Goal: Task Accomplishment & Management: Manage account settings

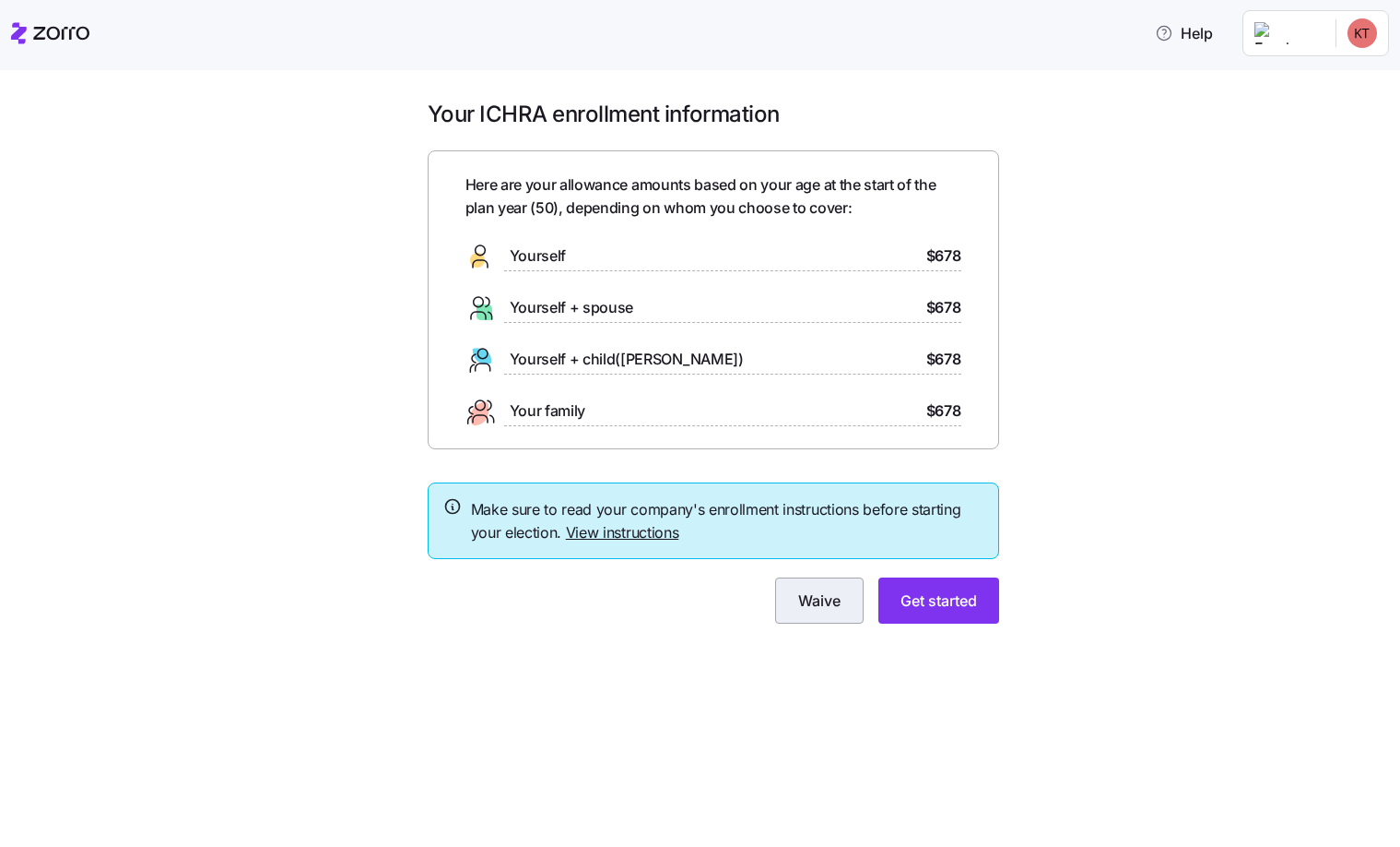
click at [834, 606] on span "Waive" at bounding box center [818, 601] width 42 height 22
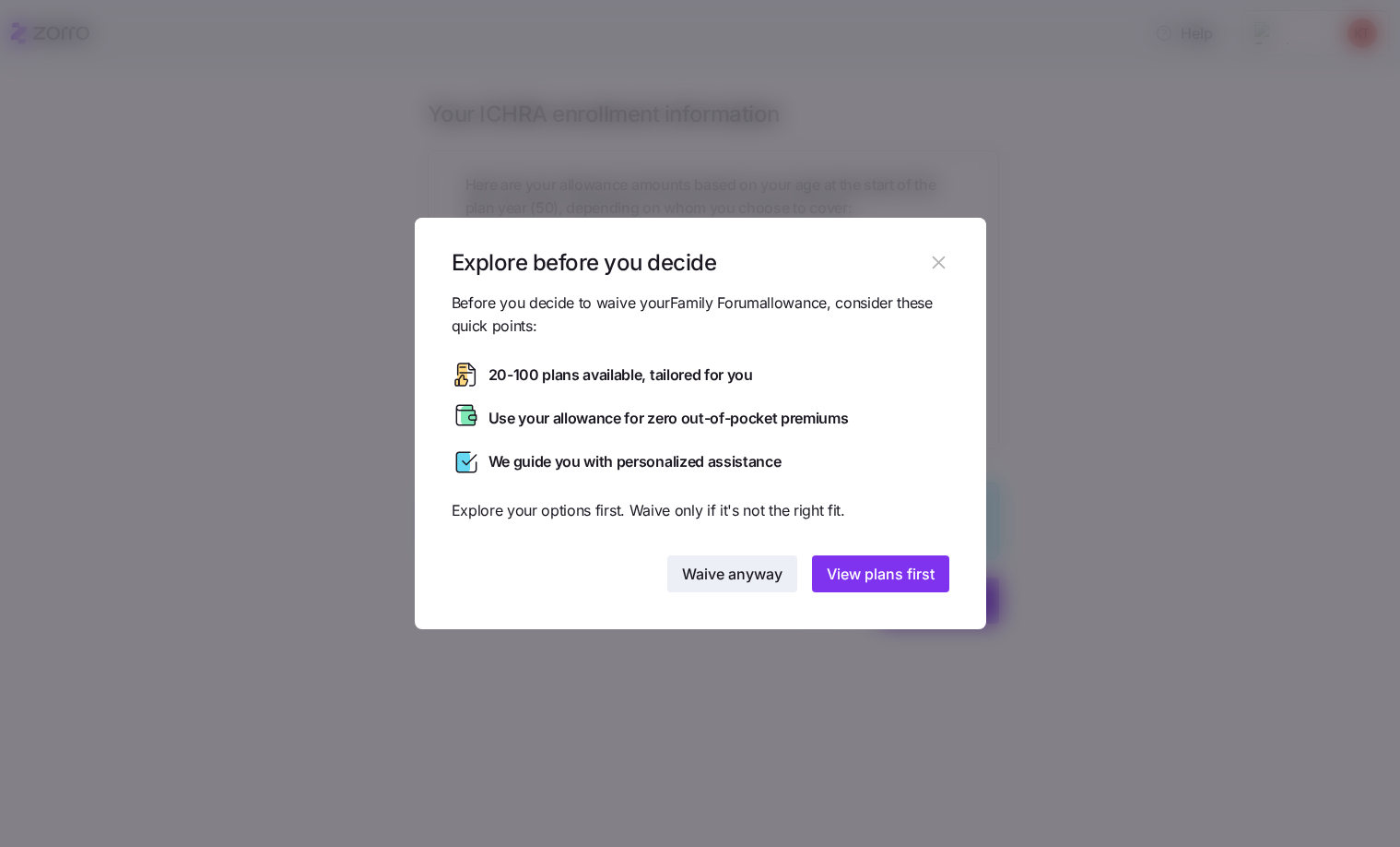
click at [752, 564] on span "Waive anyway" at bounding box center [731, 573] width 100 height 22
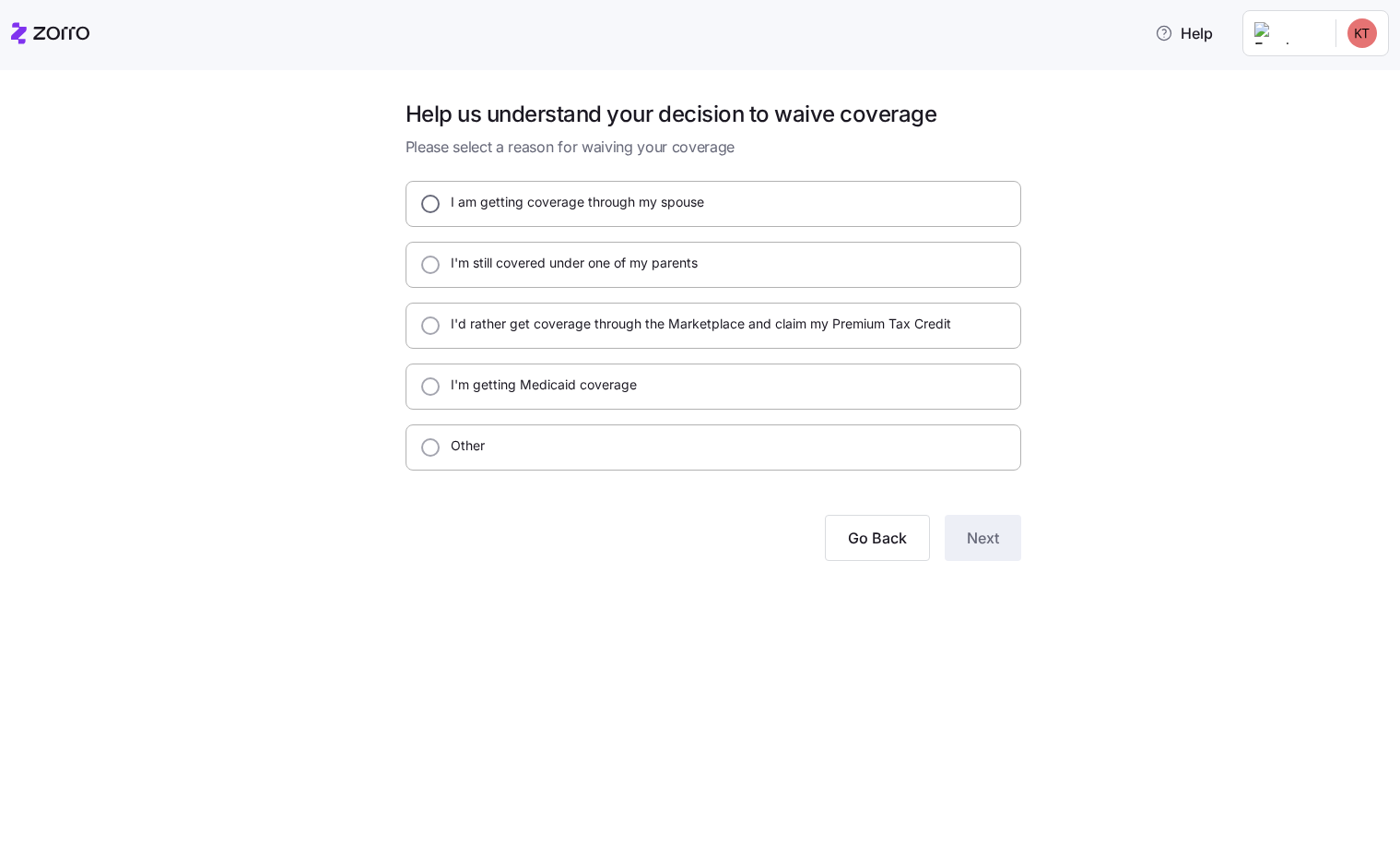
click at [437, 209] on input "I am getting coverage through my spouse" at bounding box center [431, 204] width 19 height 19
radio input "true"
click at [962, 529] on button "Next" at bounding box center [983, 537] width 77 height 46
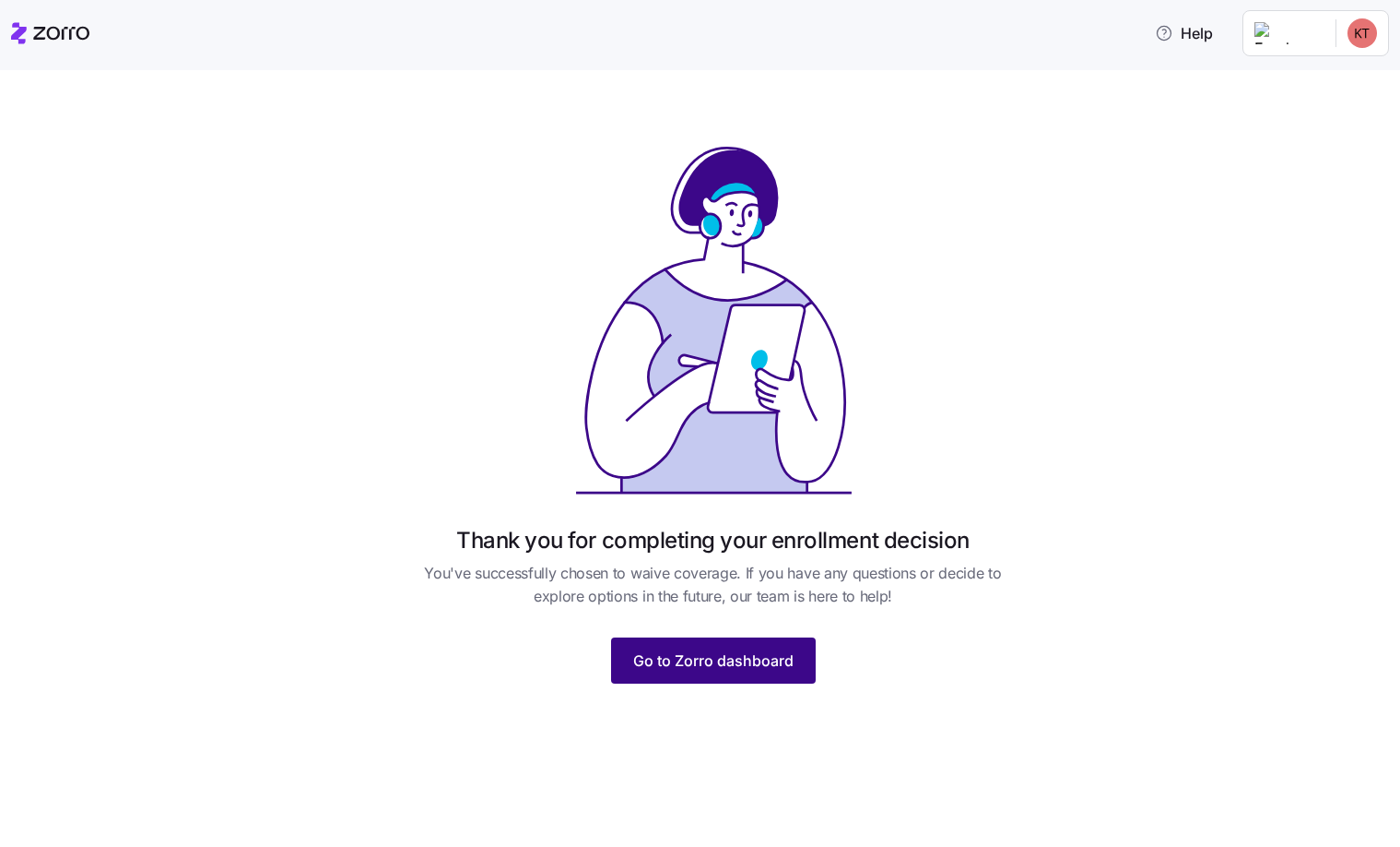
click at [800, 653] on button "Go to Zorro dashboard" at bounding box center [714, 660] width 205 height 46
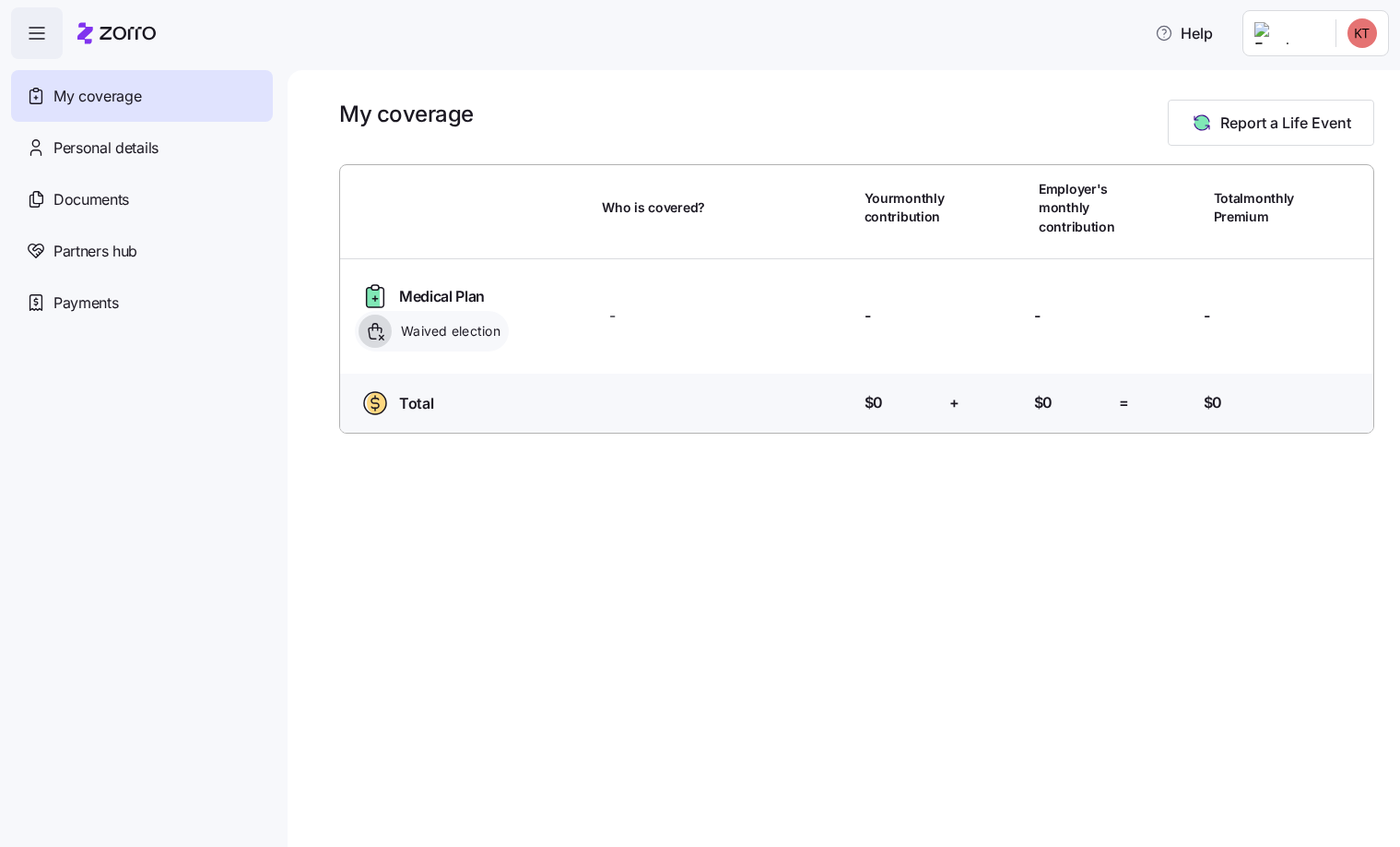
click at [1359, 33] on html "Help My coverage Personal details Documents Partners hub Payments My coverage R…" at bounding box center [700, 418] width 1400 height 836
click at [1307, 122] on div "Log out" at bounding box center [1313, 112] width 72 height 21
